Goal: Navigation & Orientation: Understand site structure

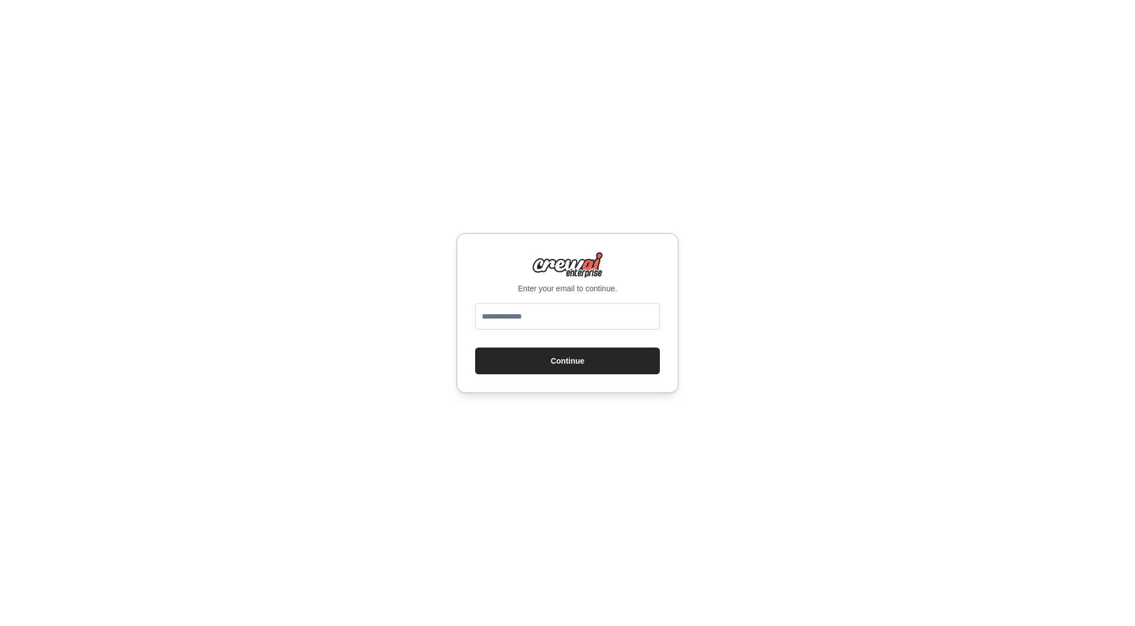
type input "**********"
click at [548, 358] on button "Continue" at bounding box center [567, 360] width 185 height 27
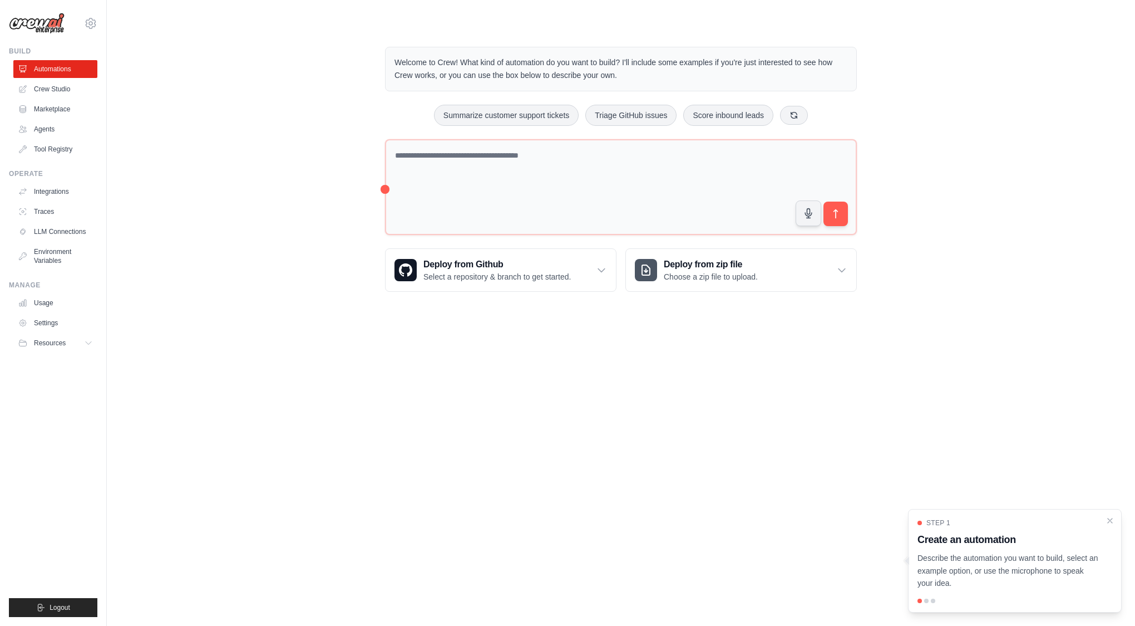
click at [687, 386] on body "[EMAIL_ADDRESS][DOMAIN_NAME] Settings Build Automations Crew Studio" at bounding box center [567, 313] width 1135 height 626
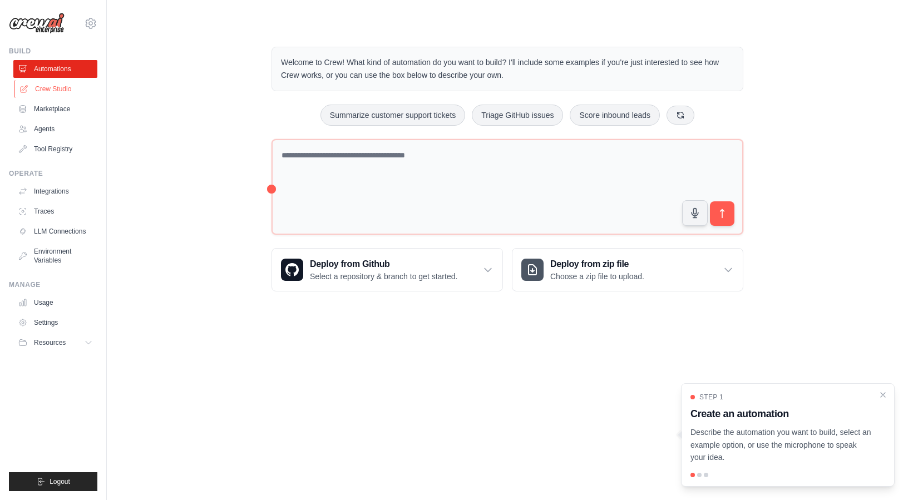
click at [55, 85] on link "Crew Studio" at bounding box center [56, 89] width 84 height 18
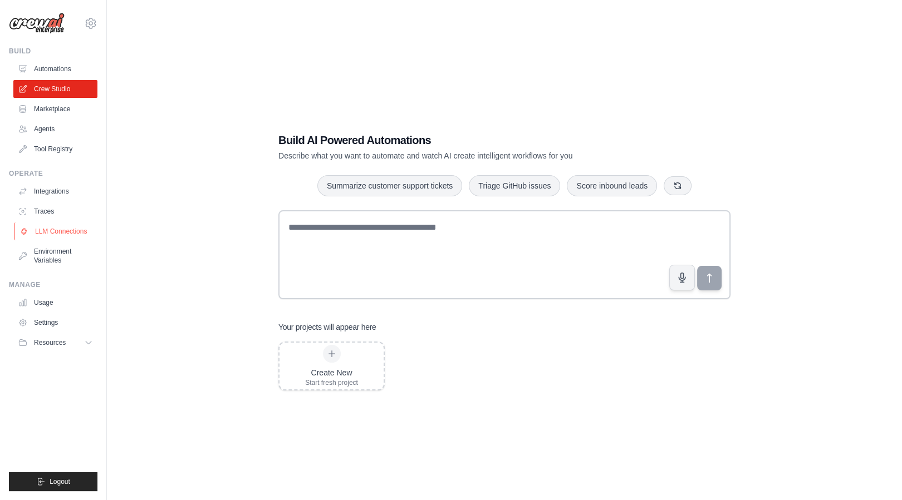
click at [66, 232] on link "LLM Connections" at bounding box center [56, 232] width 84 height 18
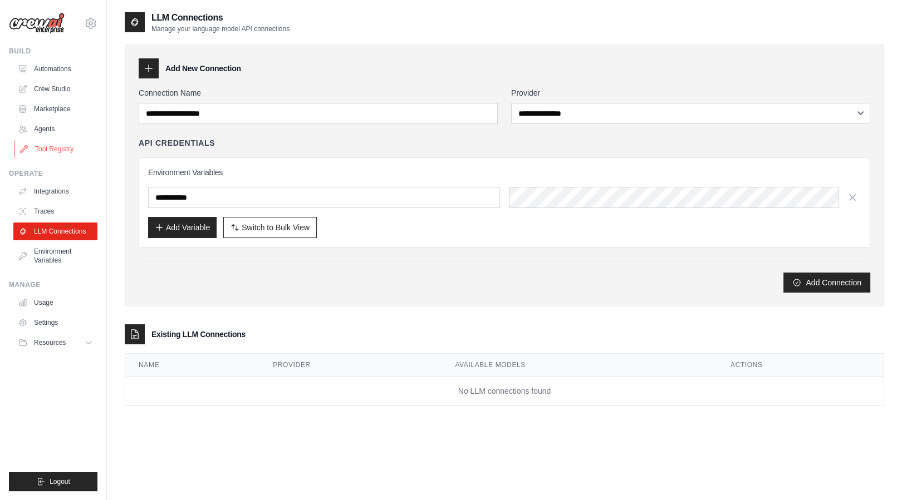
click at [55, 153] on link "Tool Registry" at bounding box center [56, 149] width 84 height 18
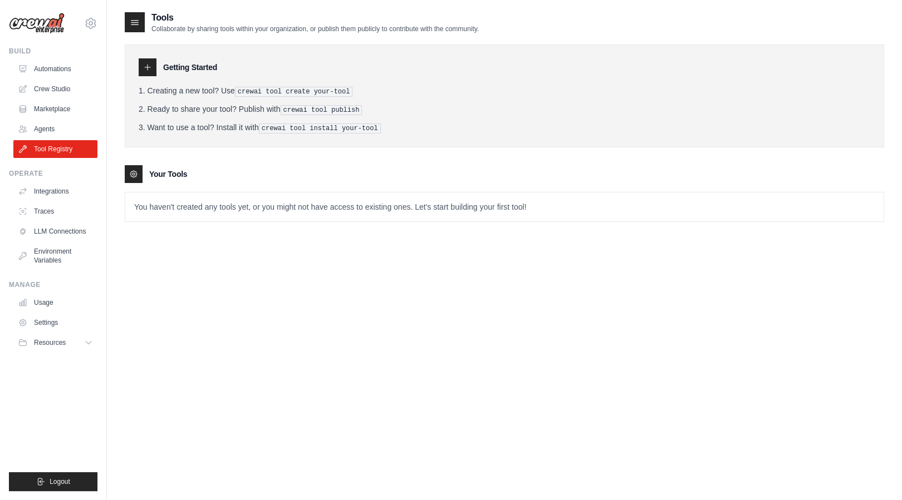
click at [145, 66] on icon at bounding box center [147, 67] width 9 height 9
click at [194, 72] on h3 "Getting Started" at bounding box center [190, 67] width 54 height 11
click at [48, 321] on link "Settings" at bounding box center [56, 323] width 84 height 18
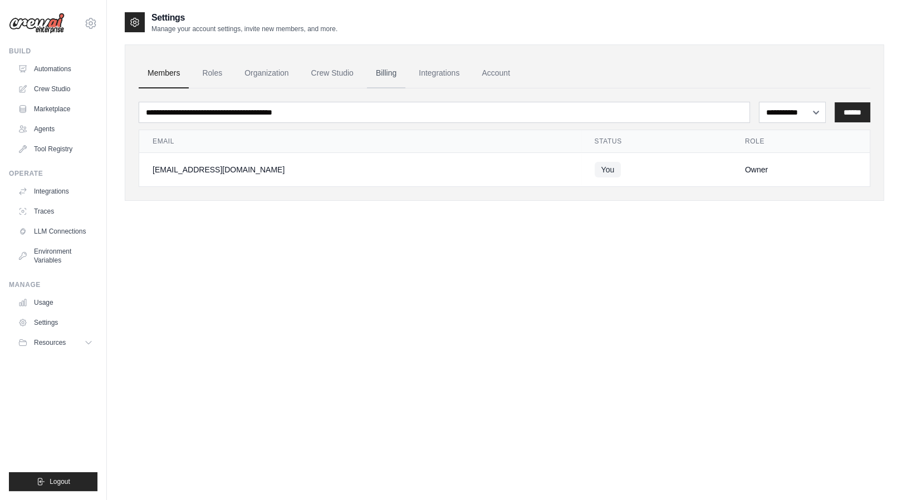
click at [384, 71] on link "Billing" at bounding box center [386, 73] width 38 height 30
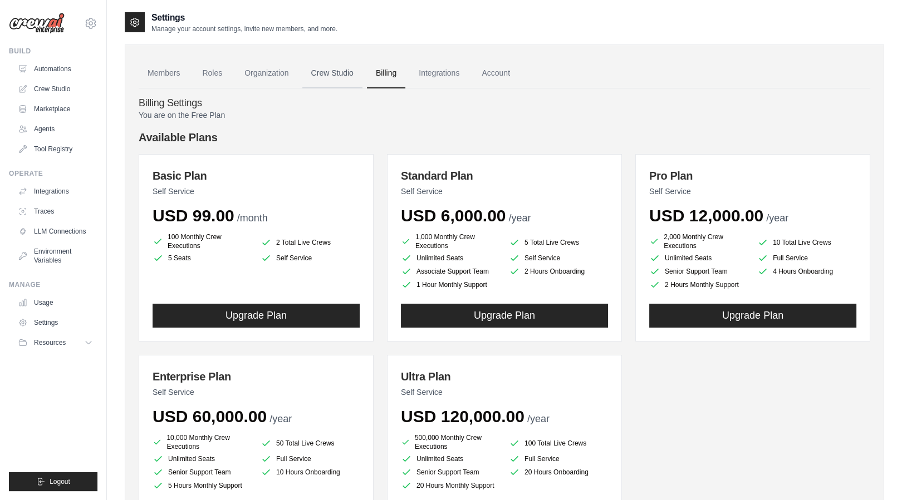
click at [334, 71] on link "Crew Studio" at bounding box center [332, 73] width 60 height 30
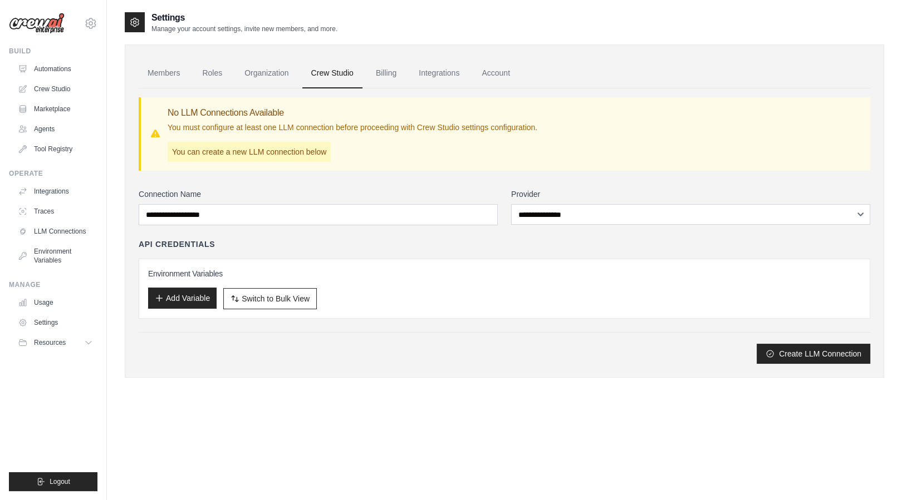
click at [198, 301] on button "Add Variable" at bounding box center [182, 298] width 68 height 21
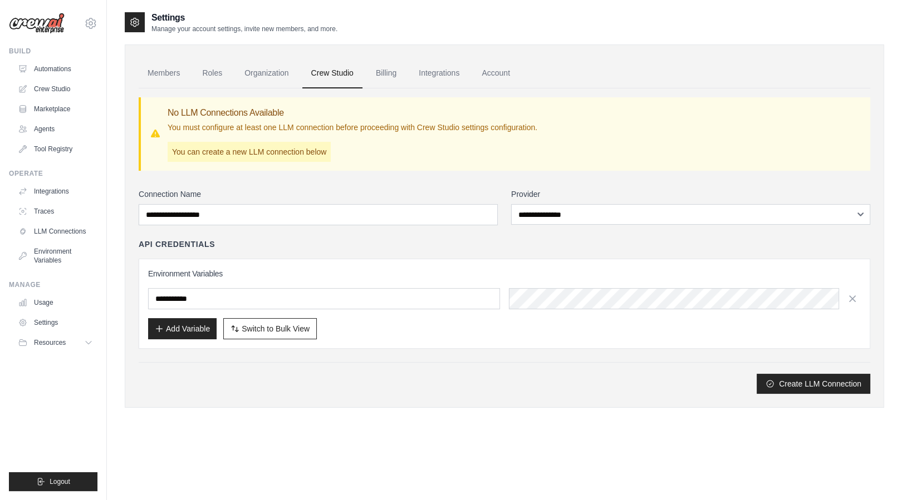
click at [253, 299] on input "text" at bounding box center [324, 298] width 352 height 21
click at [307, 294] on input "text" at bounding box center [324, 298] width 352 height 21
click at [277, 323] on span "Switch to Bulk View" at bounding box center [276, 328] width 68 height 11
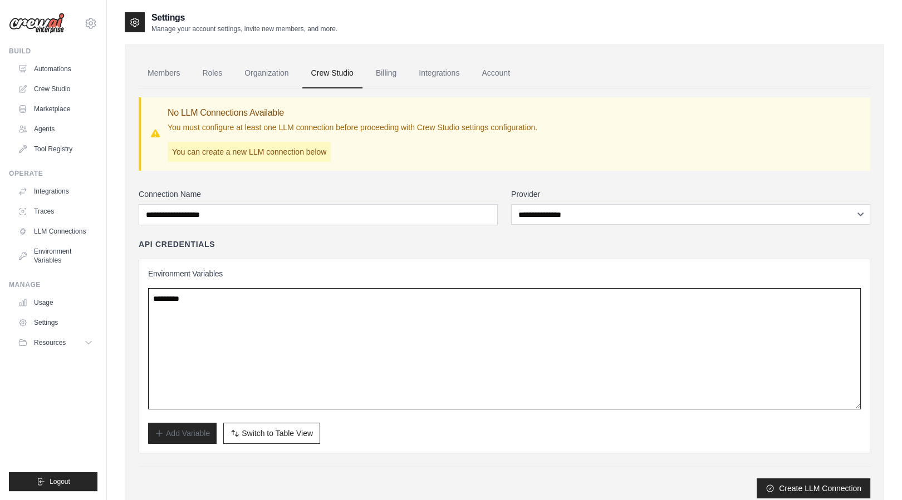
click at [367, 311] on textarea at bounding box center [504, 348] width 712 height 121
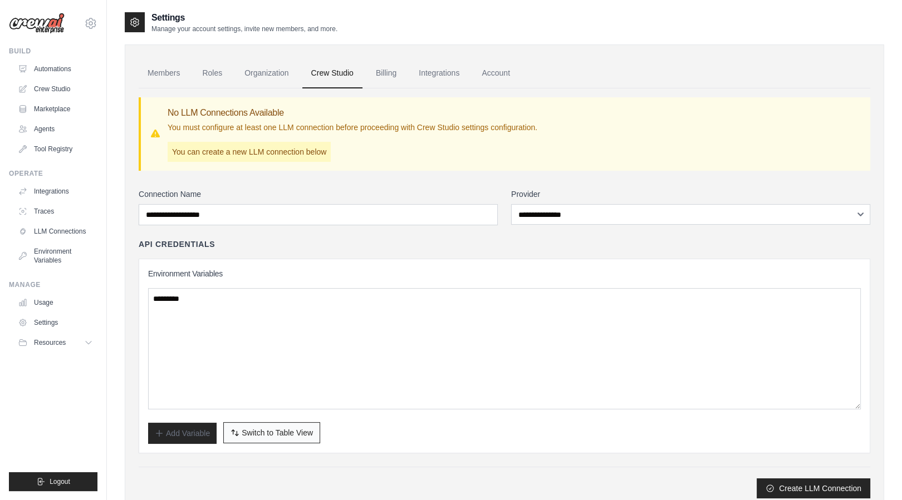
click at [283, 437] on button "Switch to Bulk View Switch to Table View" at bounding box center [271, 432] width 97 height 21
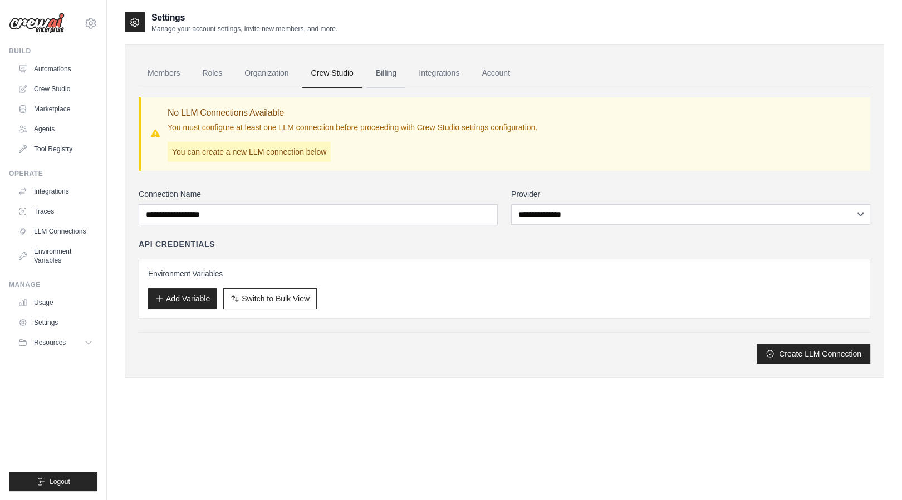
click at [382, 73] on link "Billing" at bounding box center [386, 73] width 38 height 30
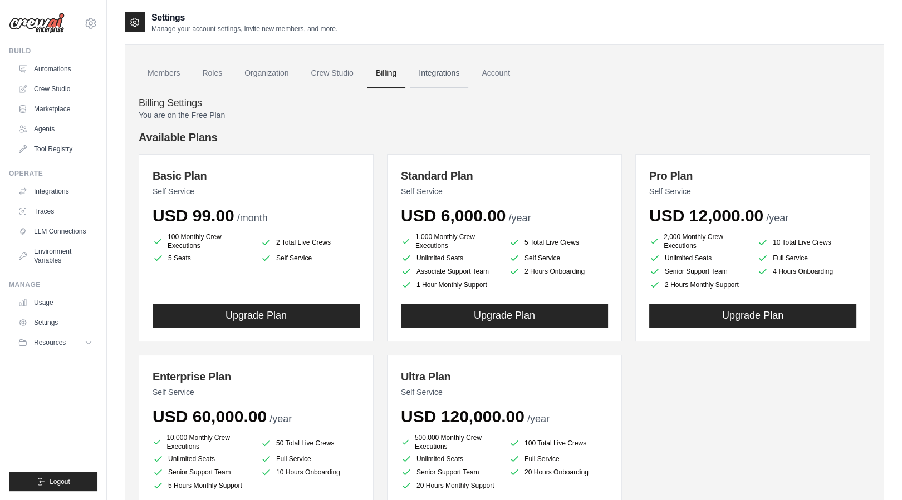
click at [435, 75] on link "Integrations" at bounding box center [439, 73] width 58 height 30
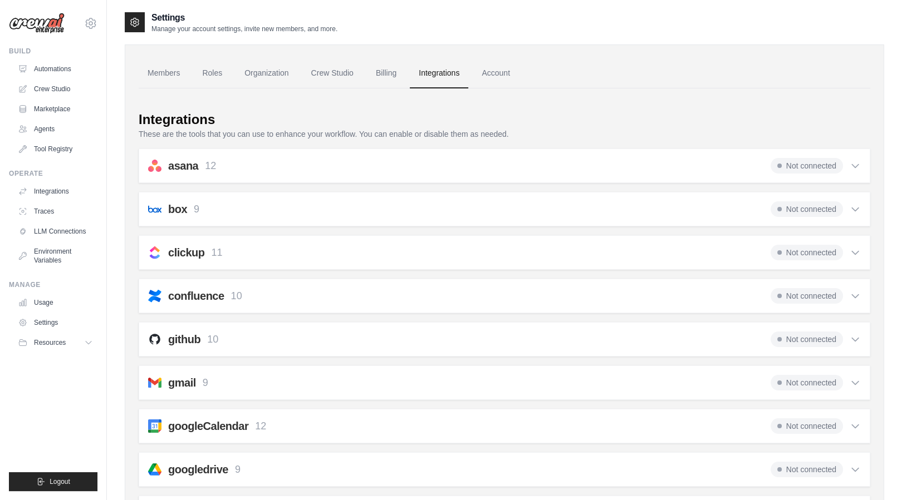
scroll to position [45, 0]
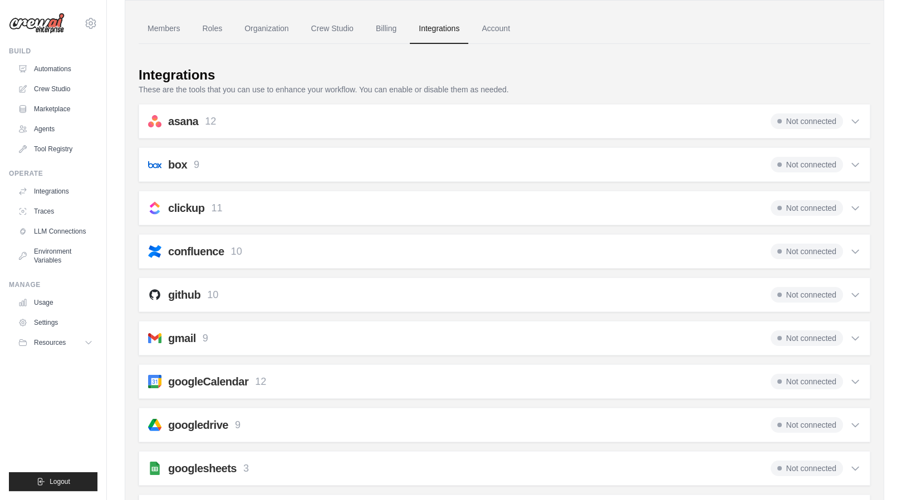
click at [851, 290] on icon at bounding box center [854, 294] width 11 height 11
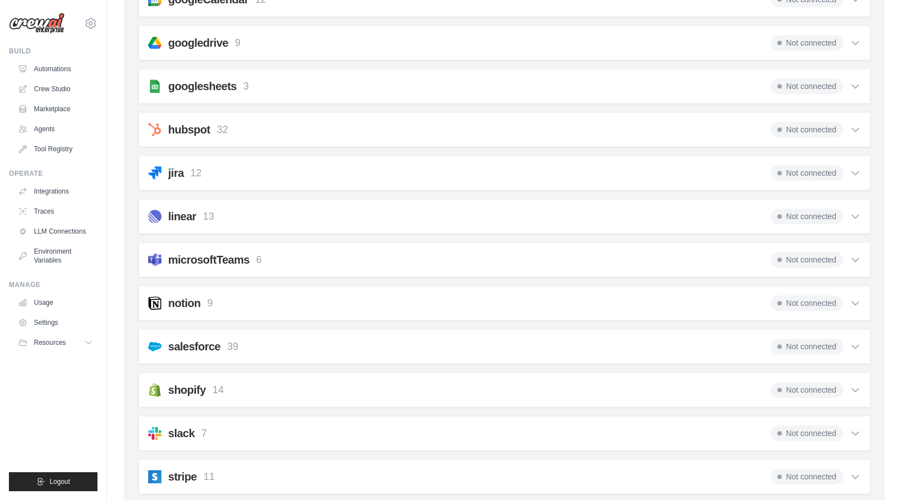
scroll to position [786, 0]
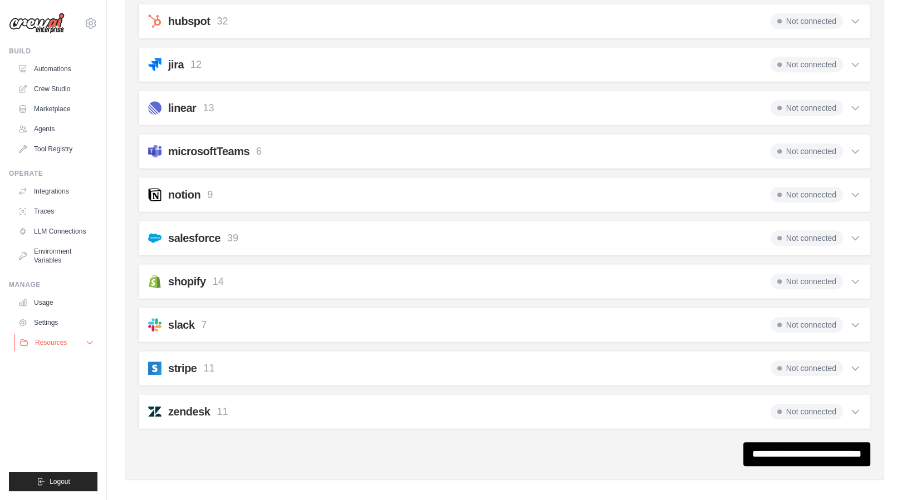
click at [86, 347] on button "Resources" at bounding box center [56, 343] width 84 height 18
click at [78, 417] on span "Video Tutorials" at bounding box center [62, 415] width 44 height 9
drag, startPoint x: 49, startPoint y: 323, endPoint x: 63, endPoint y: 319, distance: 14.3
click at [49, 323] on link "Settings" at bounding box center [56, 323] width 84 height 18
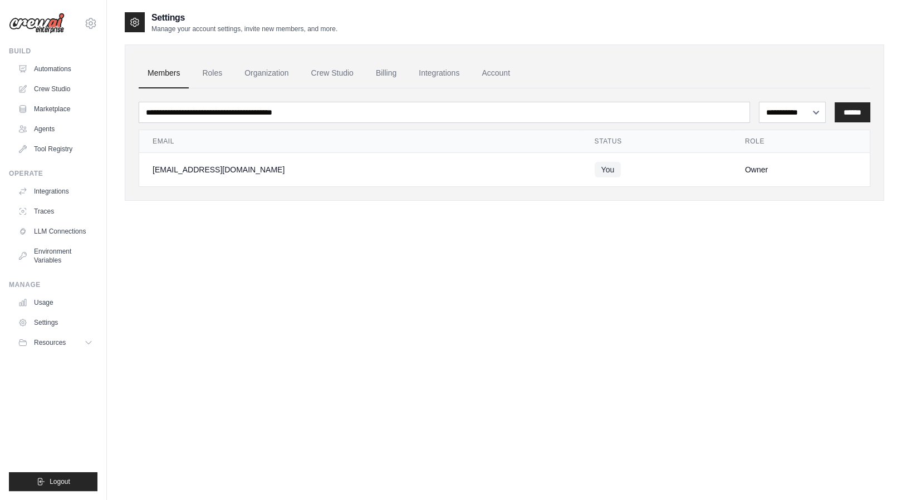
click at [52, 299] on link "Usage" at bounding box center [55, 303] width 84 height 18
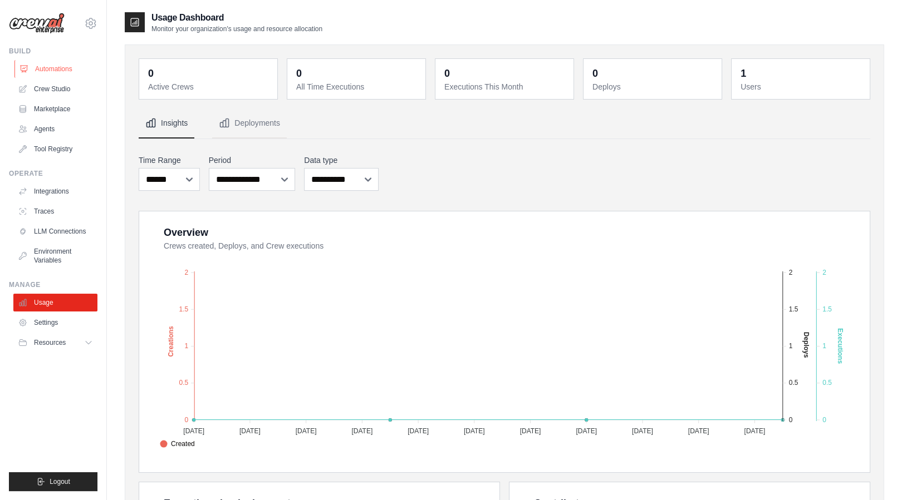
click at [60, 66] on link "Automations" at bounding box center [56, 69] width 84 height 18
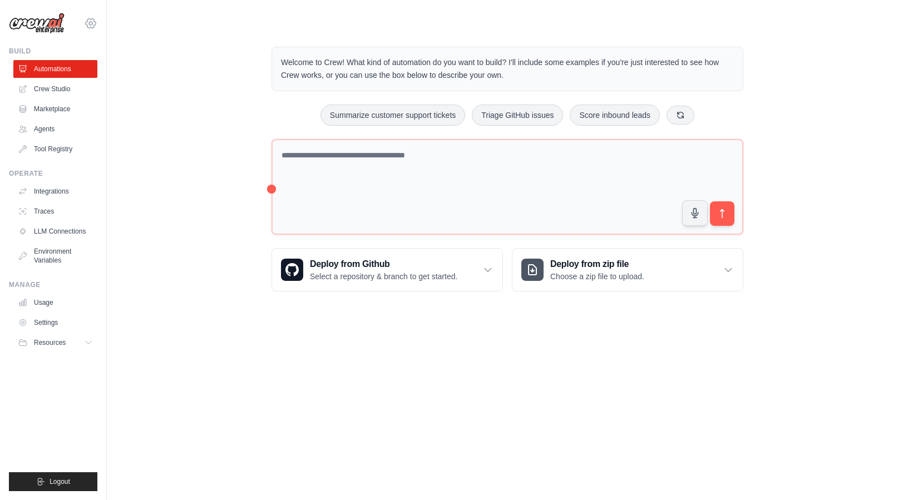
click at [91, 22] on icon at bounding box center [90, 23] width 3 height 3
click at [87, 76] on link "Settings" at bounding box center [91, 75] width 98 height 20
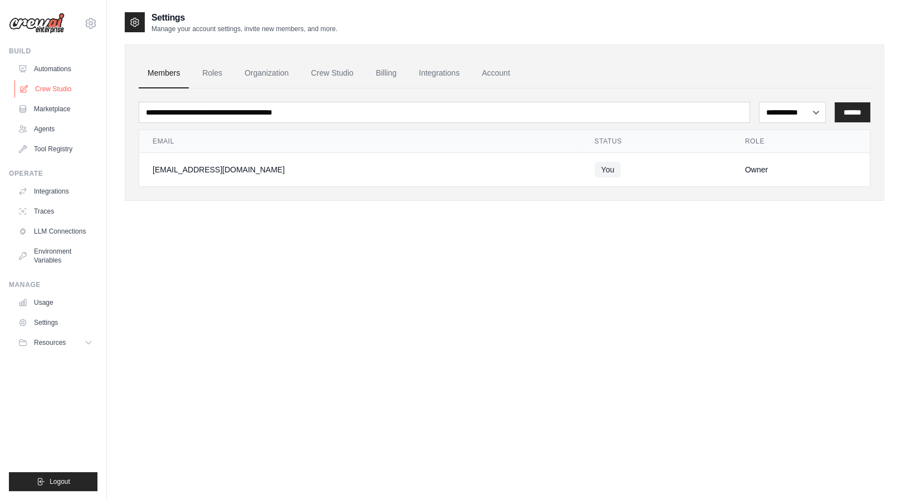
click at [56, 86] on link "Crew Studio" at bounding box center [56, 89] width 84 height 18
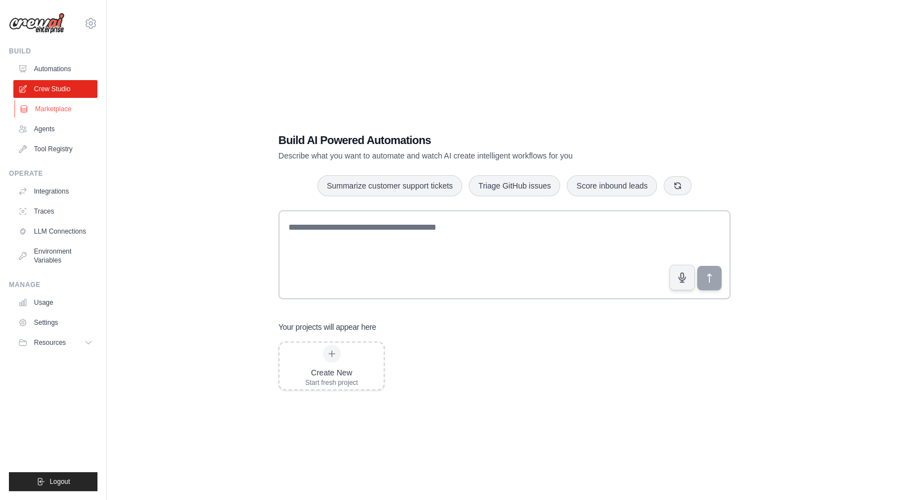
click at [54, 108] on link "Marketplace" at bounding box center [56, 109] width 84 height 18
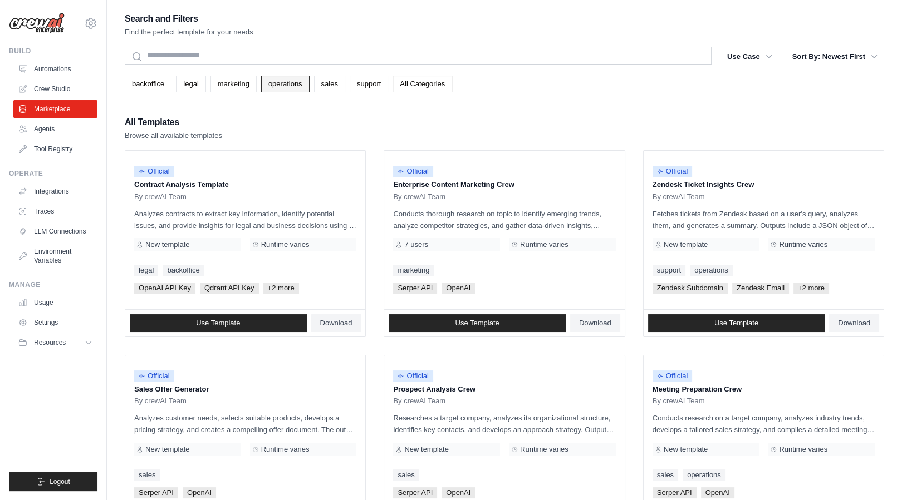
click at [289, 86] on link "operations" at bounding box center [285, 84] width 48 height 17
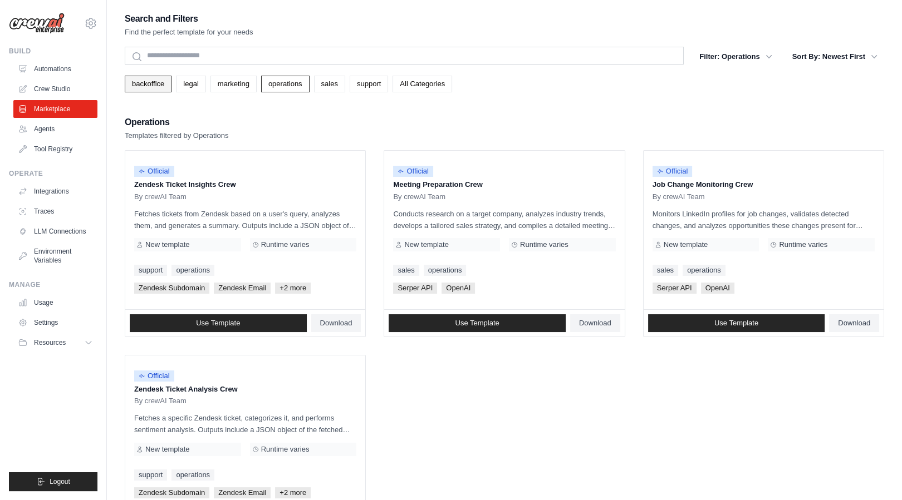
click at [149, 90] on link "backoffice" at bounding box center [148, 84] width 47 height 17
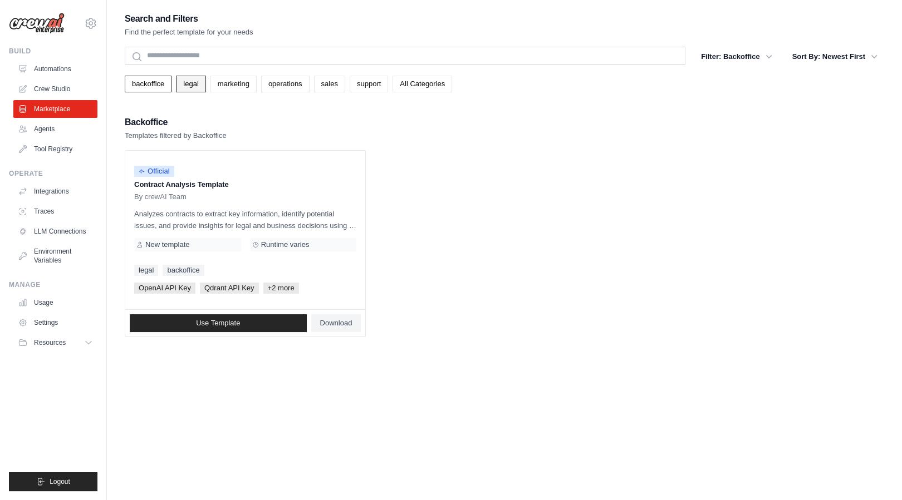
click at [188, 85] on link "legal" at bounding box center [191, 84] width 30 height 17
click at [49, 131] on link "Agents" at bounding box center [56, 129] width 84 height 18
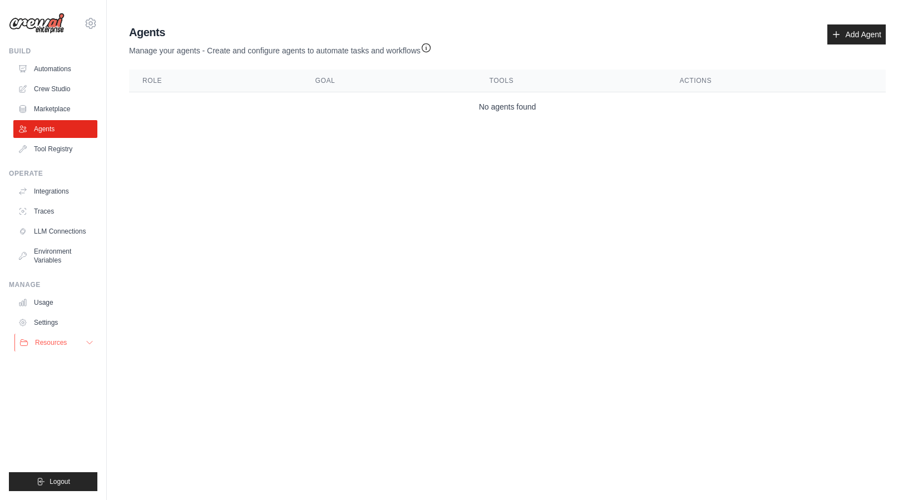
click at [63, 338] on button "Resources" at bounding box center [56, 343] width 84 height 18
click at [89, 21] on icon at bounding box center [90, 23] width 13 height 13
click at [27, 12] on div "[EMAIL_ADDRESS][DOMAIN_NAME] Settings" at bounding box center [53, 18] width 89 height 36
click at [54, 20] on img at bounding box center [37, 23] width 56 height 21
click at [56, 65] on link "Automations" at bounding box center [56, 69] width 84 height 18
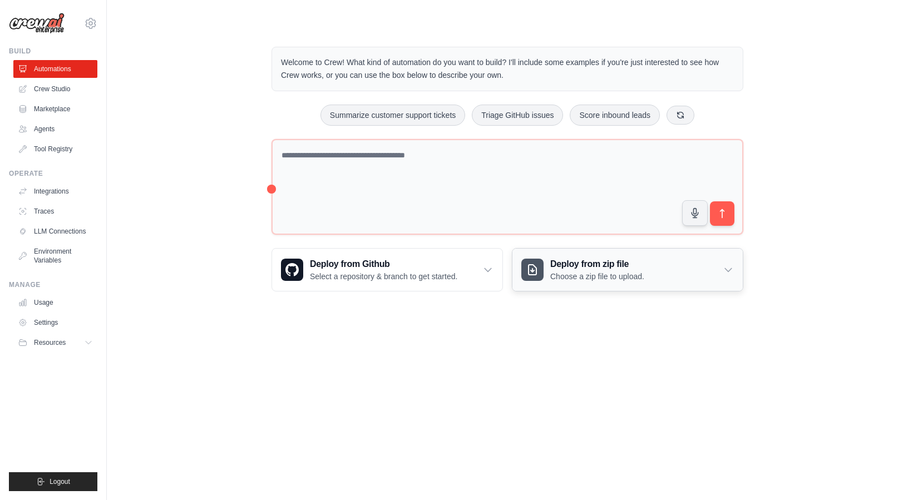
click at [711, 275] on div "Deploy from zip file Choose a zip file to upload." at bounding box center [628, 270] width 230 height 42
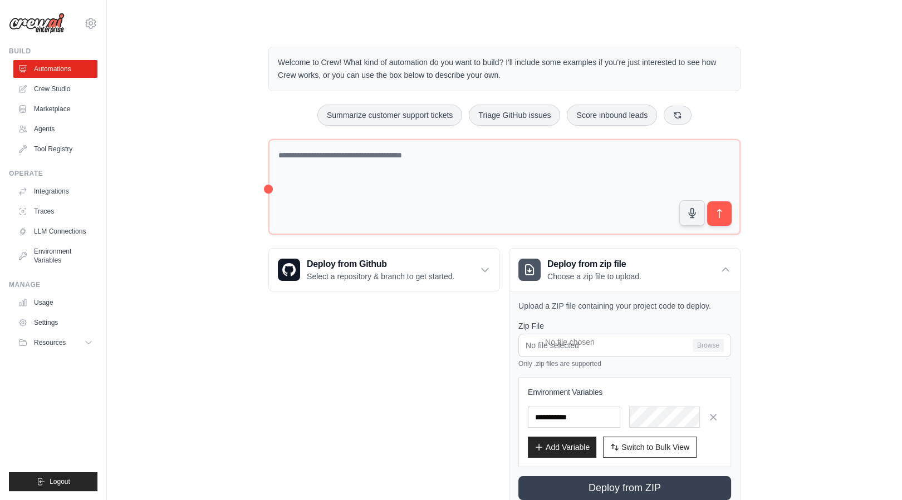
click at [407, 384] on div "Deploy from Github Select a repository & branch to get started. Connect GitHub …" at bounding box center [384, 379] width 232 height 262
click at [395, 277] on p "Select a repository & branch to get started." at bounding box center [381, 276] width 148 height 11
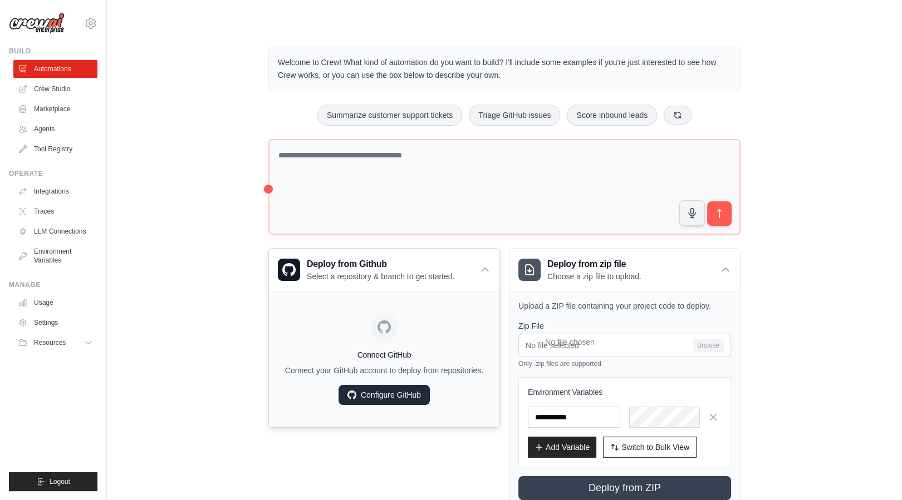
click at [393, 387] on link "Configure GitHub" at bounding box center [383, 395] width 91 height 20
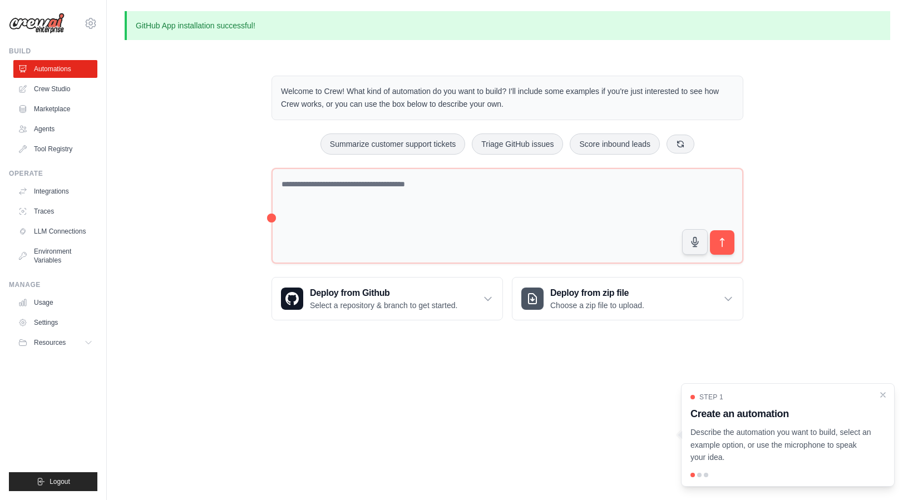
click at [545, 417] on body "[EMAIL_ADDRESS][DOMAIN_NAME] Settings Build Automations Crew Studio" at bounding box center [454, 250] width 908 height 500
drag, startPoint x: 603, startPoint y: 420, endPoint x: 783, endPoint y: 399, distance: 181.0
click at [603, 419] on body "[EMAIL_ADDRESS][DOMAIN_NAME] Settings Build Automations Crew Studio" at bounding box center [454, 250] width 908 height 500
click at [886, 395] on icon "Close walkthrough" at bounding box center [883, 395] width 10 height 10
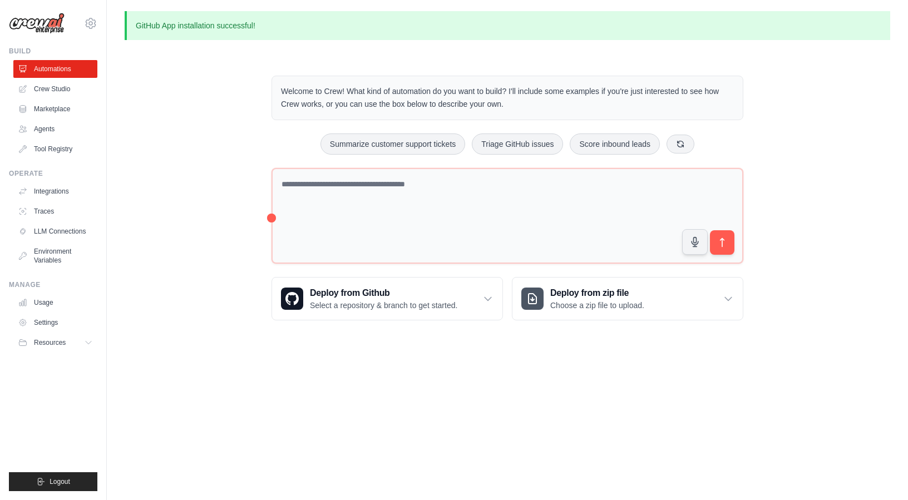
click at [409, 407] on body "[EMAIL_ADDRESS][DOMAIN_NAME] Settings Build Automations Crew Studio" at bounding box center [454, 250] width 908 height 500
click at [51, 308] on link "Usage" at bounding box center [56, 303] width 84 height 18
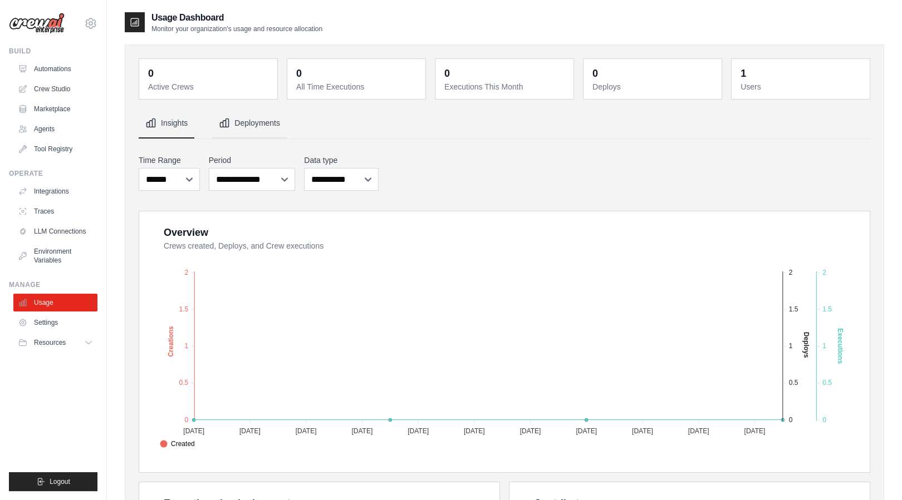
click at [243, 117] on button "Deployments" at bounding box center [249, 124] width 75 height 30
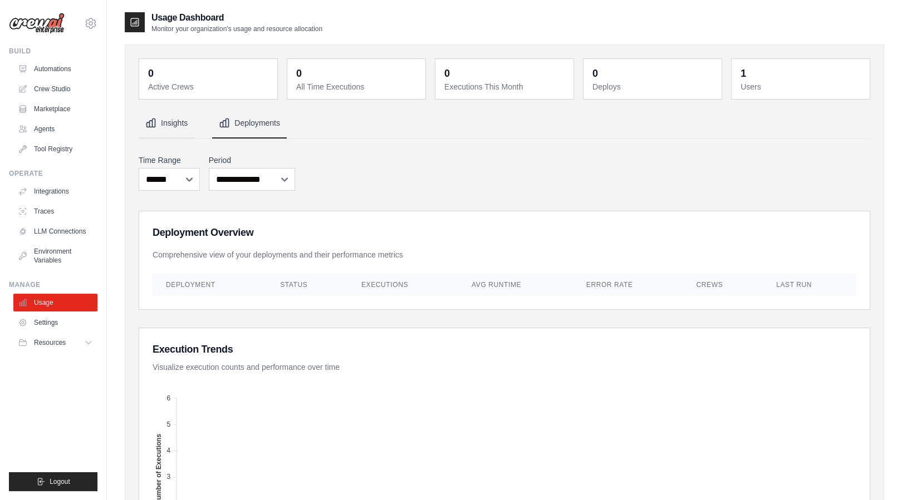
click at [190, 124] on button "Insights" at bounding box center [167, 124] width 56 height 30
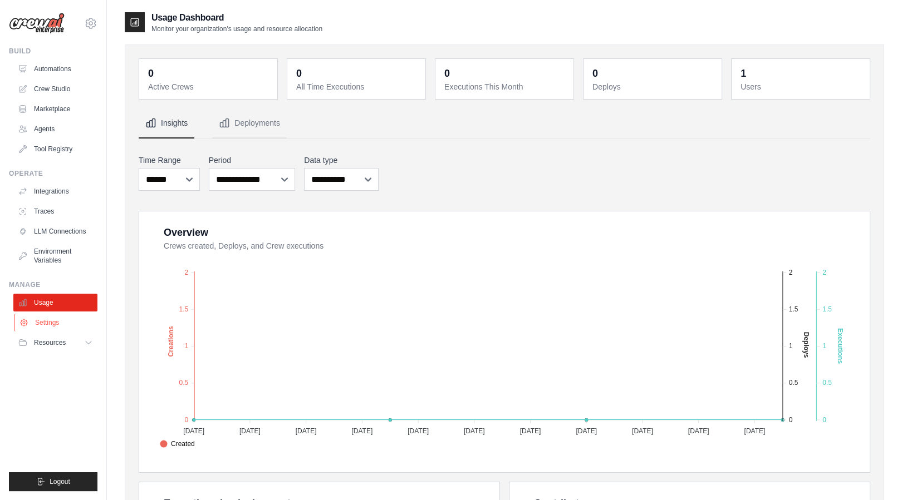
click at [62, 321] on link "Settings" at bounding box center [56, 323] width 84 height 18
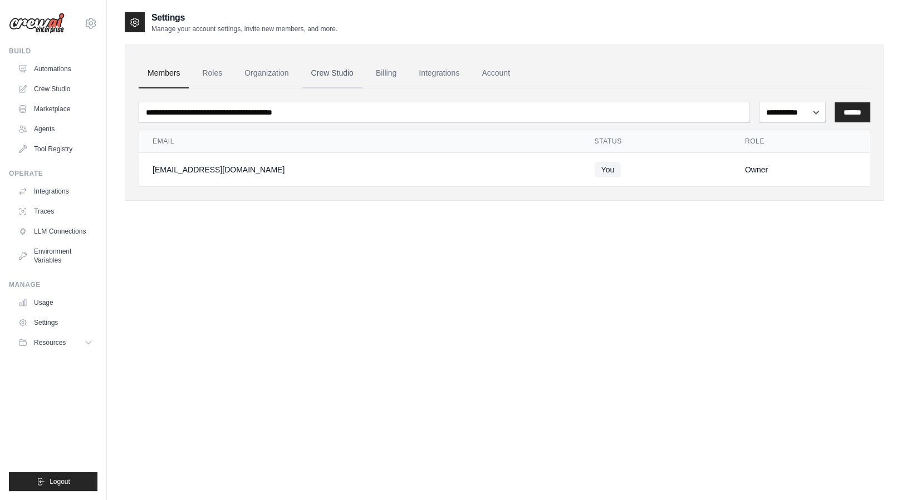
click at [328, 72] on link "Crew Studio" at bounding box center [332, 73] width 60 height 30
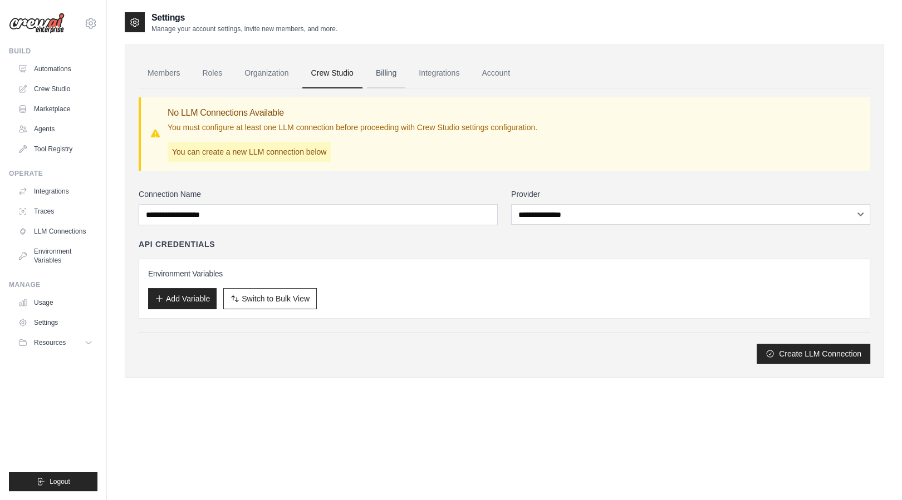
click at [384, 69] on link "Billing" at bounding box center [386, 73] width 38 height 30
